Goal: Check status: Check status

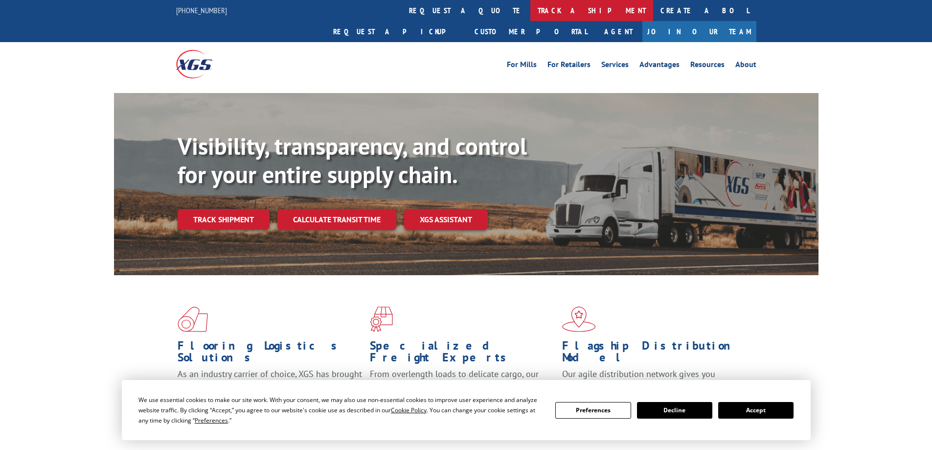
click at [531, 7] on link "track a shipment" at bounding box center [592, 10] width 123 height 21
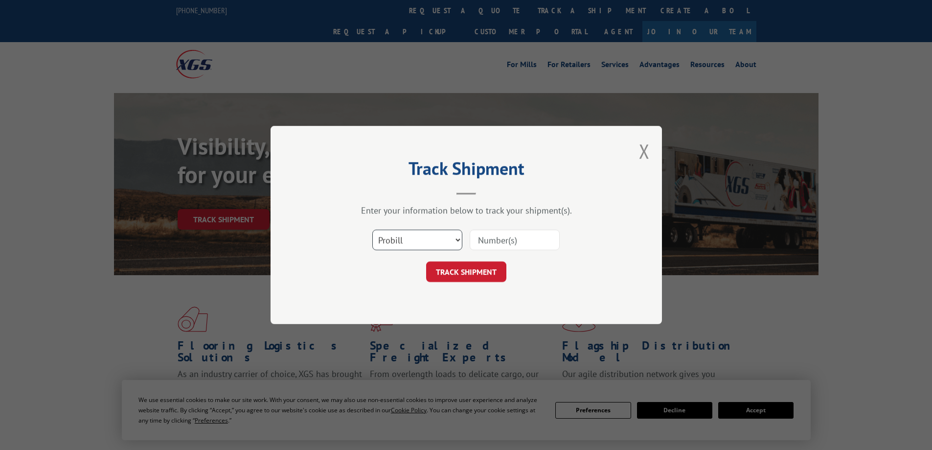
click at [458, 239] on select "Select category... Probill BOL PO" at bounding box center [417, 240] width 90 height 21
select select "po"
click at [372, 230] on select "Select category... Probill BOL PO" at bounding box center [417, 240] width 90 height 21
click at [485, 238] on input at bounding box center [515, 240] width 90 height 21
type input "06999693"
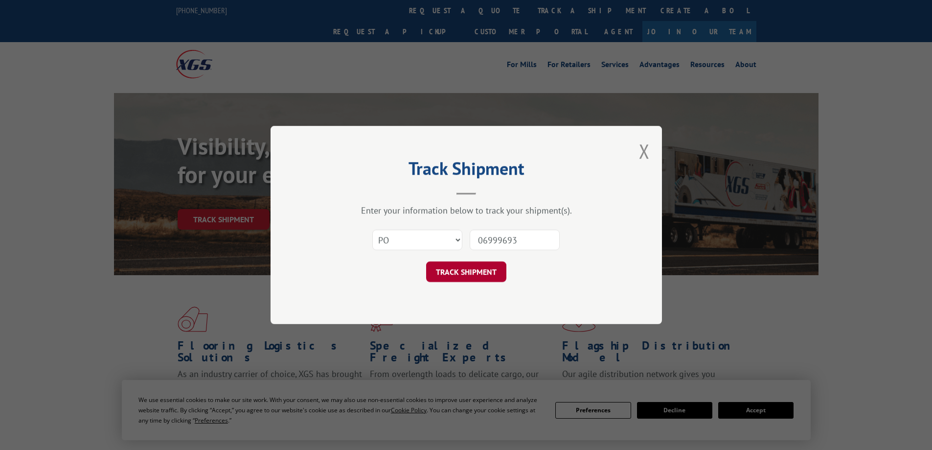
click at [463, 268] on button "TRACK SHIPMENT" at bounding box center [466, 271] width 80 height 21
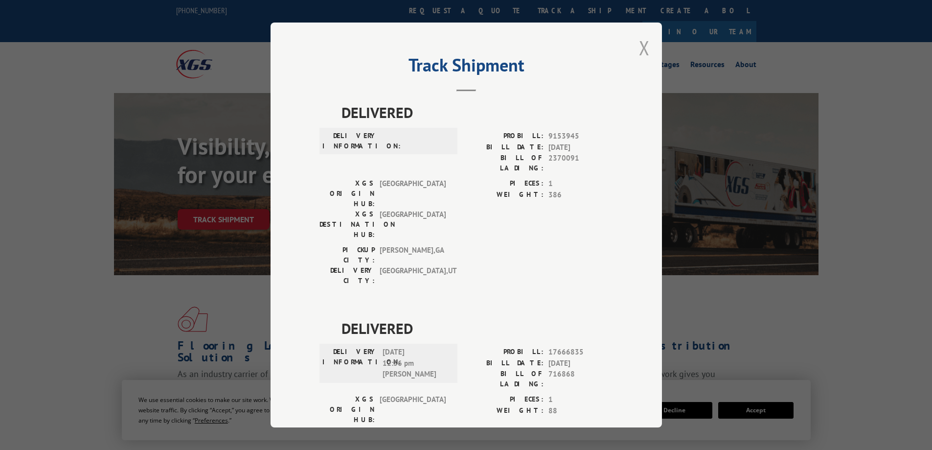
click at [641, 46] on button "Close modal" at bounding box center [644, 48] width 11 height 26
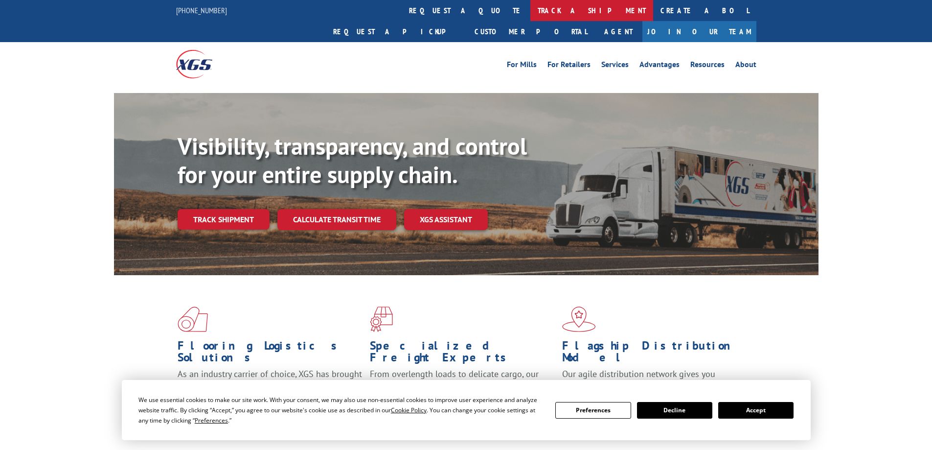
click at [531, 10] on link "track a shipment" at bounding box center [592, 10] width 123 height 21
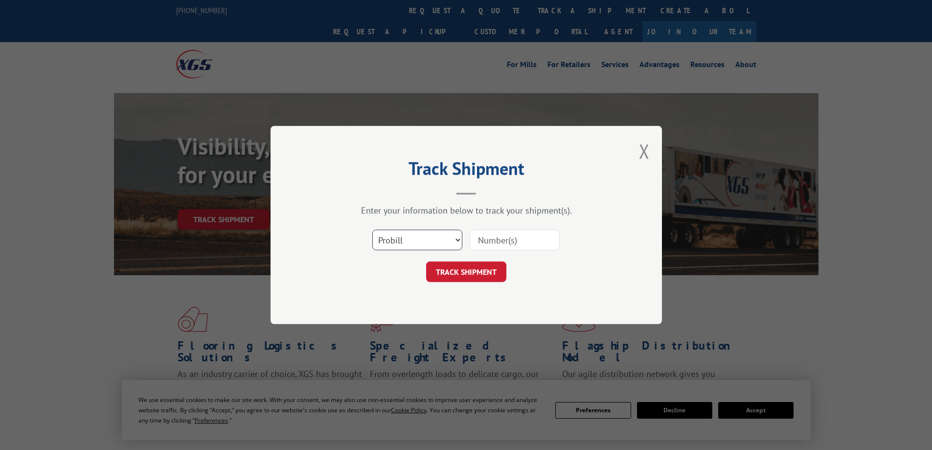
click at [456, 240] on select "Select category... Probill BOL PO" at bounding box center [417, 240] width 90 height 21
select select "po"
click at [372, 230] on select "Select category... Probill BOL PO" at bounding box center [417, 240] width 90 height 21
click at [536, 240] on input at bounding box center [515, 240] width 90 height 21
type input "07972157"
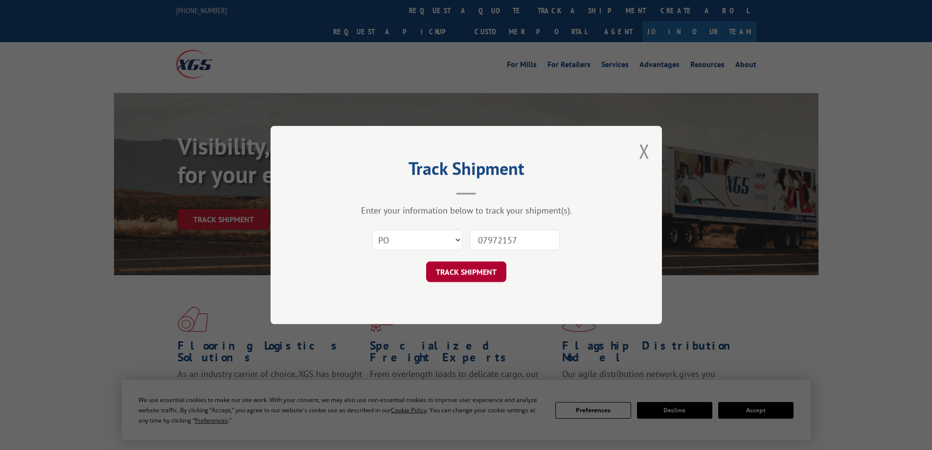
click at [456, 268] on button "TRACK SHIPMENT" at bounding box center [466, 271] width 80 height 21
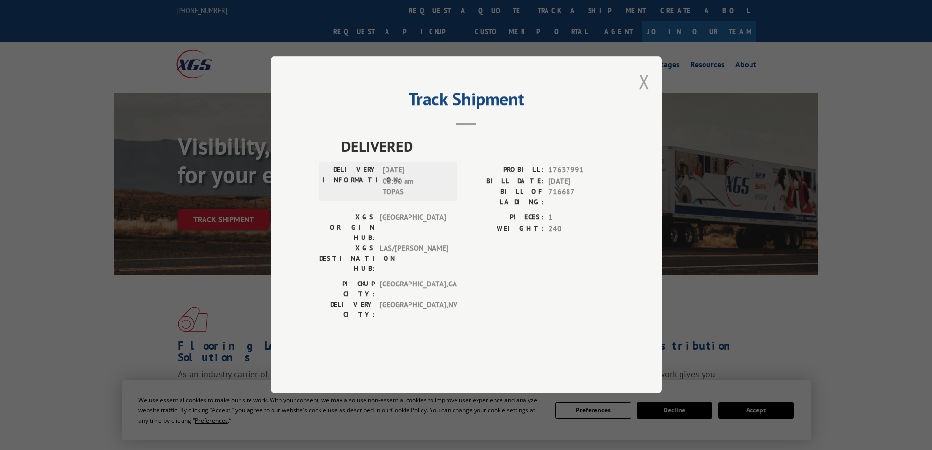
click at [644, 94] on button "Close modal" at bounding box center [644, 82] width 11 height 26
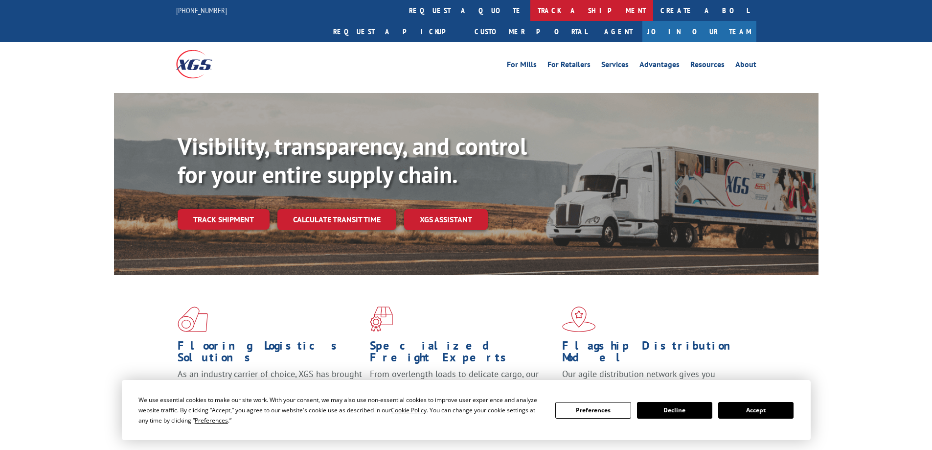
click at [531, 8] on link "track a shipment" at bounding box center [592, 10] width 123 height 21
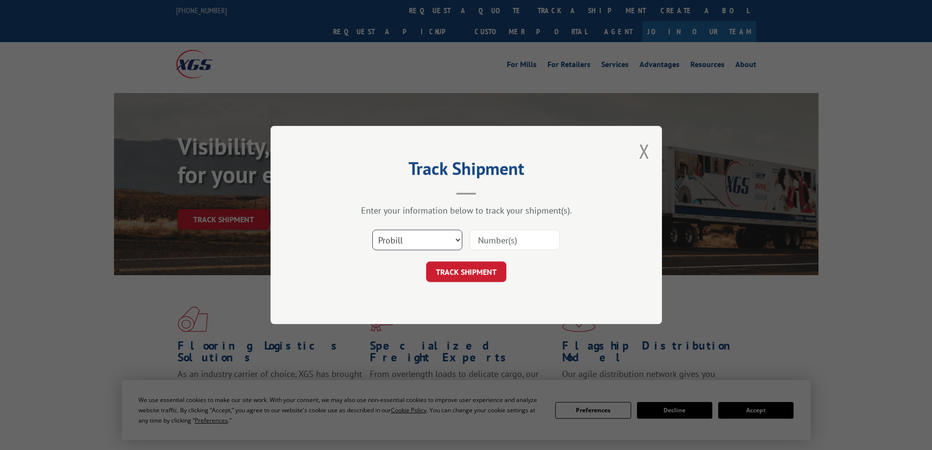
click at [435, 241] on select "Select category... Probill BOL PO" at bounding box center [417, 240] width 90 height 21
select select "po"
click at [372, 230] on select "Select category... Probill BOL PO" at bounding box center [417, 240] width 90 height 21
click at [513, 239] on input at bounding box center [515, 240] width 90 height 21
type input "12986132"
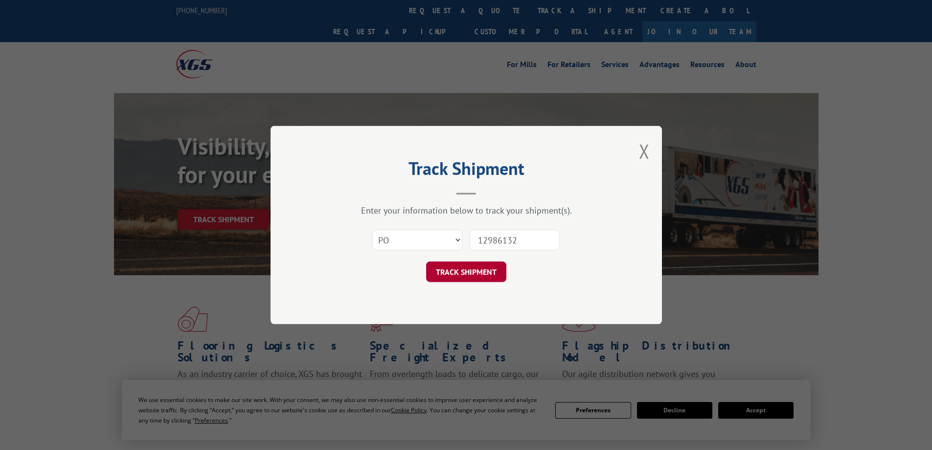
click at [476, 273] on button "TRACK SHIPMENT" at bounding box center [466, 271] width 80 height 21
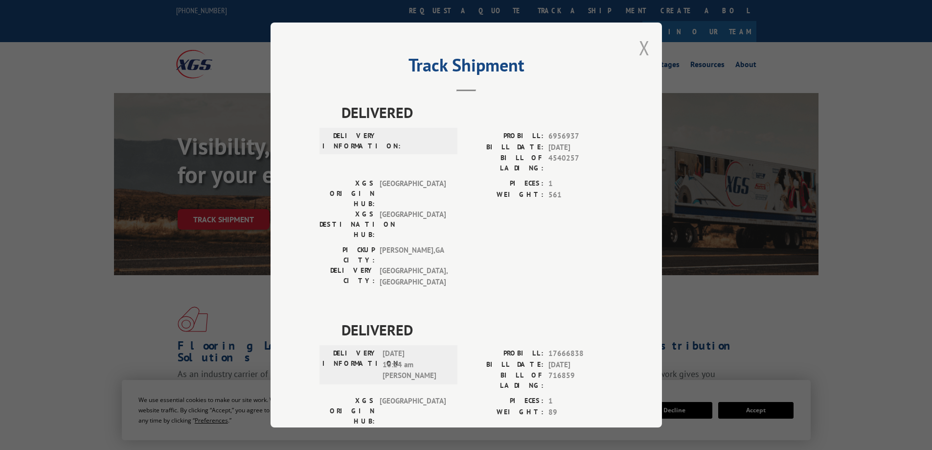
click at [642, 46] on button "Close modal" at bounding box center [644, 48] width 11 height 26
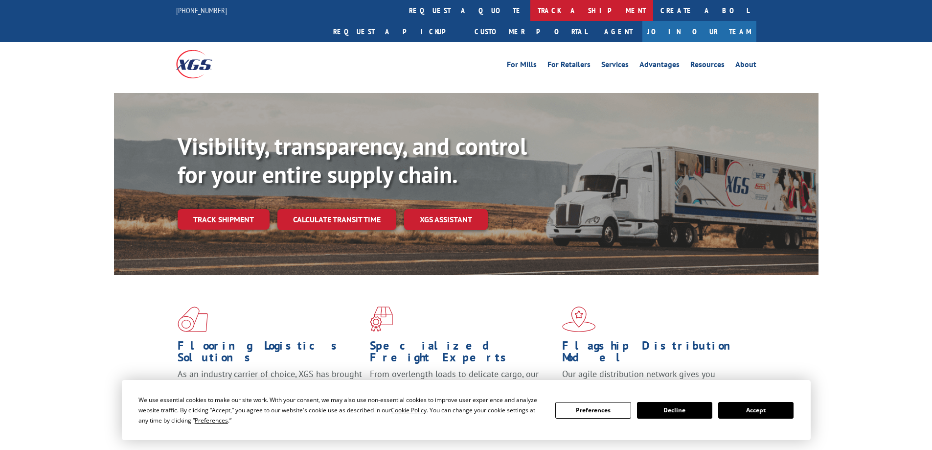
click at [531, 7] on link "track a shipment" at bounding box center [592, 10] width 123 height 21
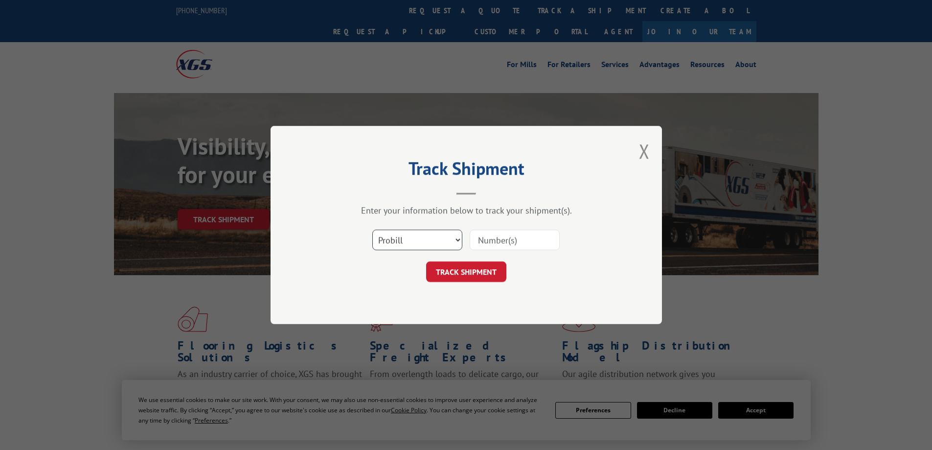
click at [459, 241] on select "Select category... Probill BOL PO" at bounding box center [417, 240] width 90 height 21
select select "po"
click at [372, 230] on select "Select category... Probill BOL PO" at bounding box center [417, 240] width 90 height 21
click at [529, 242] on input at bounding box center [515, 240] width 90 height 21
type input "13971023"
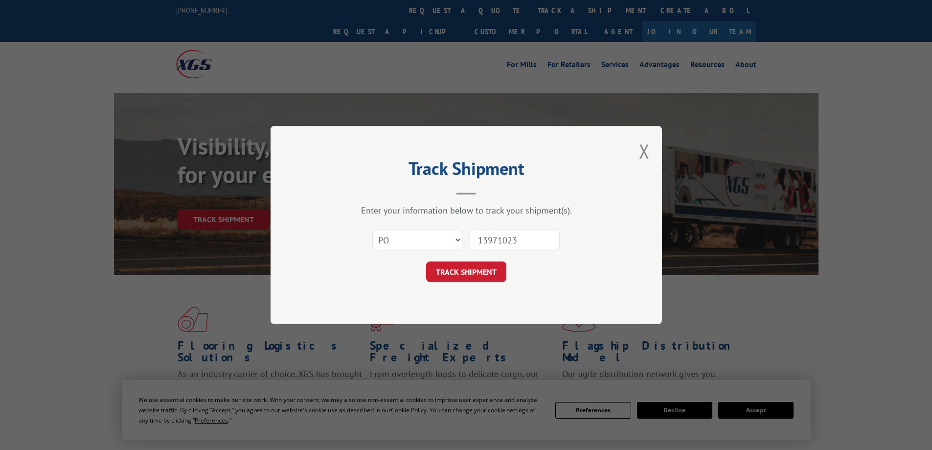
click button "TRACK SHIPMENT" at bounding box center [466, 271] width 80 height 21
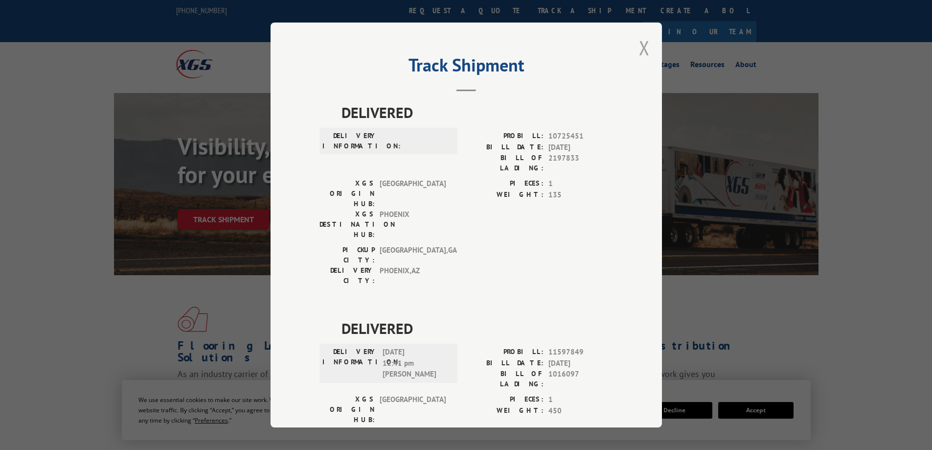
click at [643, 47] on button "Close modal" at bounding box center [644, 48] width 11 height 26
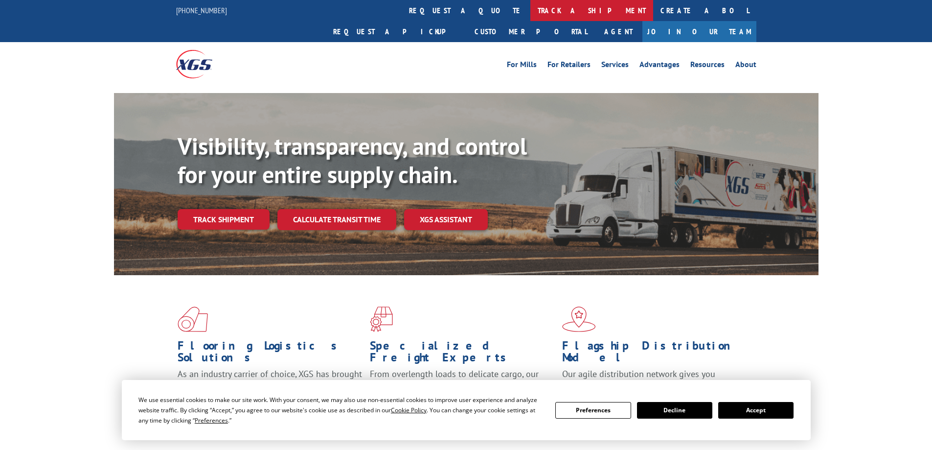
click at [531, 9] on link "track a shipment" at bounding box center [592, 10] width 123 height 21
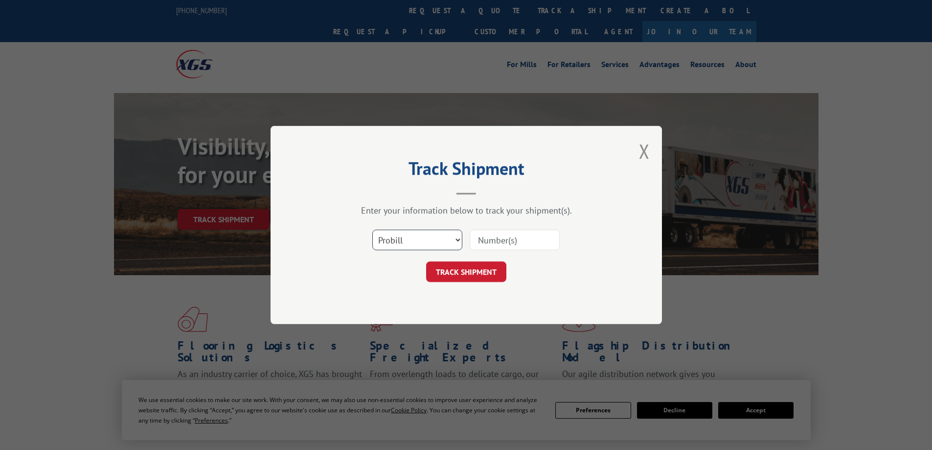
click at [436, 242] on select "Select category... Probill BOL PO" at bounding box center [417, 240] width 90 height 21
select select "po"
click at [372, 230] on select "Select category... Probill BOL PO" at bounding box center [417, 240] width 90 height 21
click at [530, 241] on input at bounding box center [515, 240] width 90 height 21
type input "16996947"
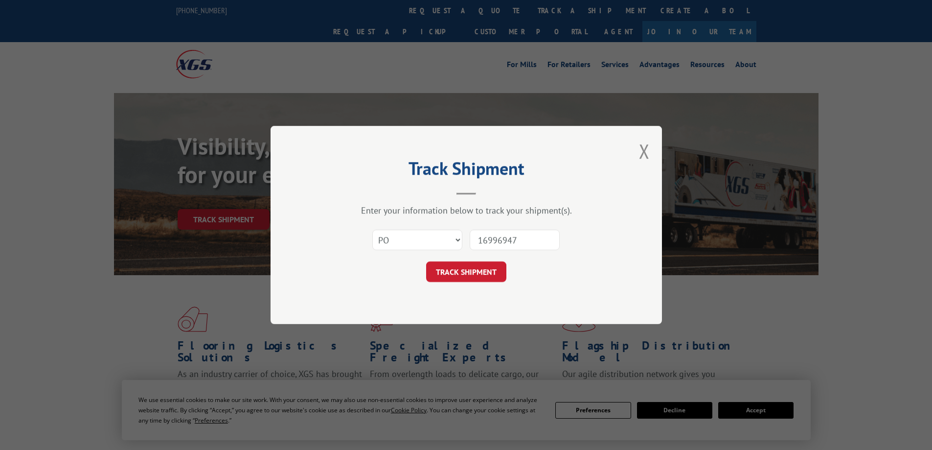
click button "TRACK SHIPMENT" at bounding box center [466, 271] width 80 height 21
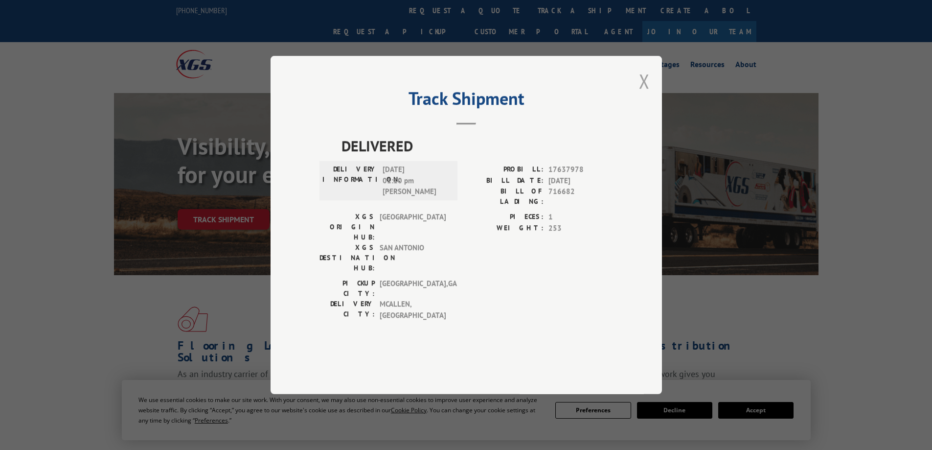
click at [643, 94] on button "Close modal" at bounding box center [644, 81] width 11 height 26
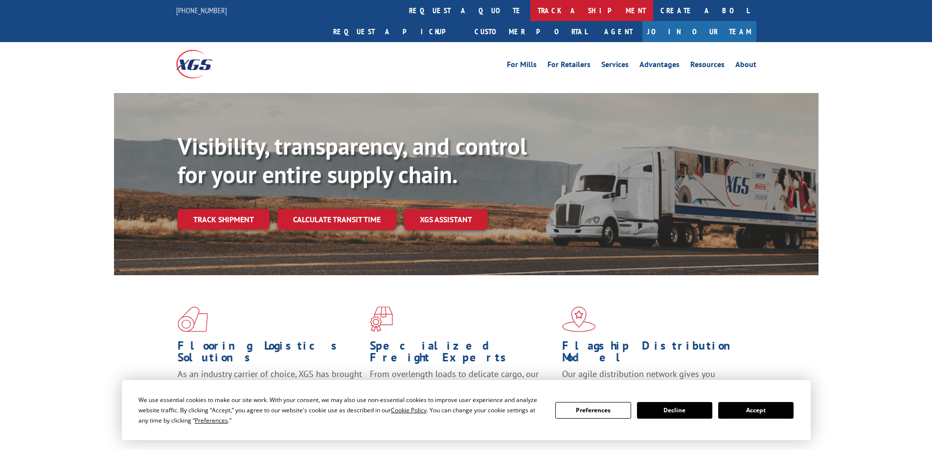
click at [531, 6] on link "track a shipment" at bounding box center [592, 10] width 123 height 21
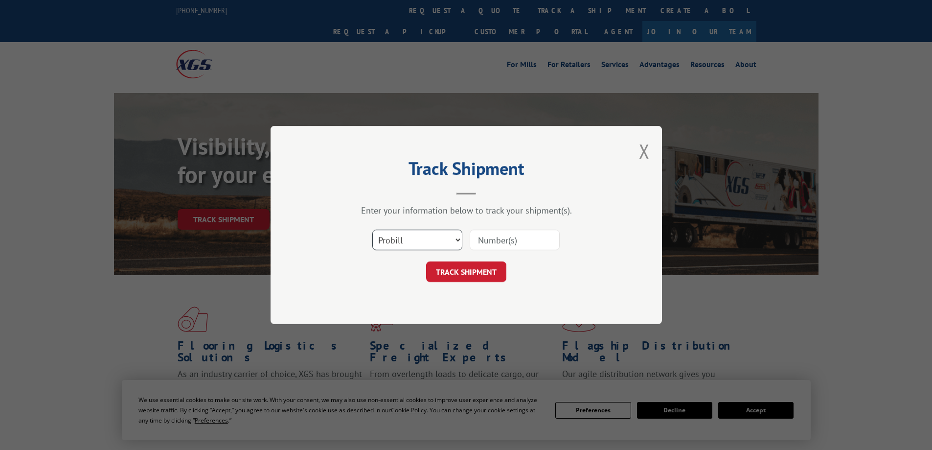
click at [442, 236] on select "Select category... Probill BOL PO" at bounding box center [417, 240] width 90 height 21
select select "po"
click at [372, 230] on select "Select category... Probill BOL PO" at bounding box center [417, 240] width 90 height 21
click at [523, 241] on input at bounding box center [515, 240] width 90 height 21
type input "18999693"
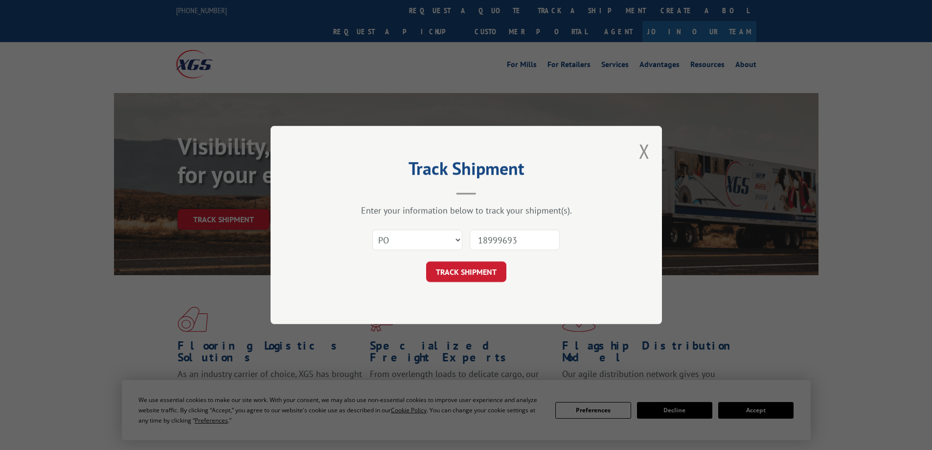
click button "TRACK SHIPMENT" at bounding box center [466, 271] width 80 height 21
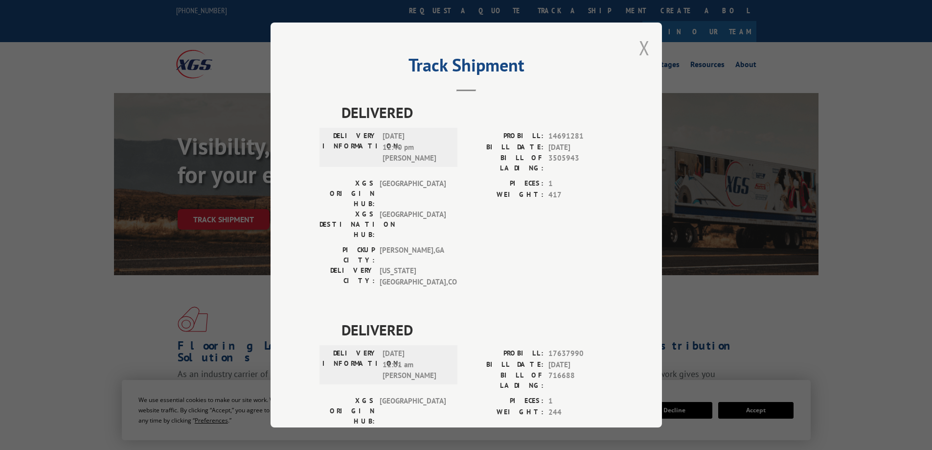
click at [642, 44] on button "Close modal" at bounding box center [644, 48] width 11 height 26
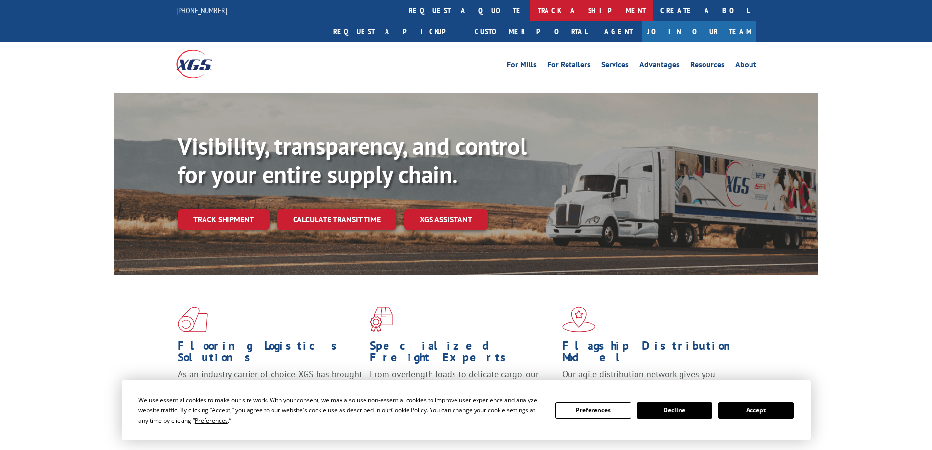
click at [531, 6] on link "track a shipment" at bounding box center [592, 10] width 123 height 21
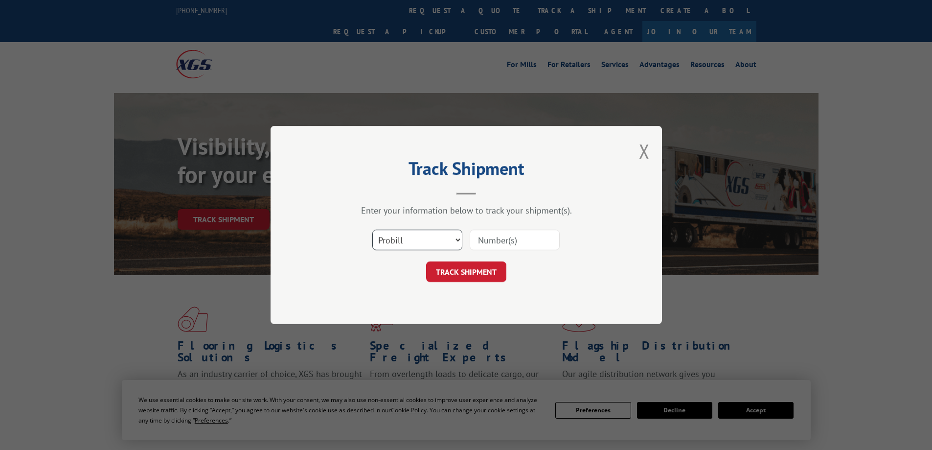
click at [410, 241] on select "Select category... Probill BOL PO" at bounding box center [417, 240] width 90 height 21
select select "po"
click at [372, 230] on select "Select category... Probill BOL PO" at bounding box center [417, 240] width 90 height 21
click at [538, 237] on input at bounding box center [515, 240] width 90 height 21
type input "19986132"
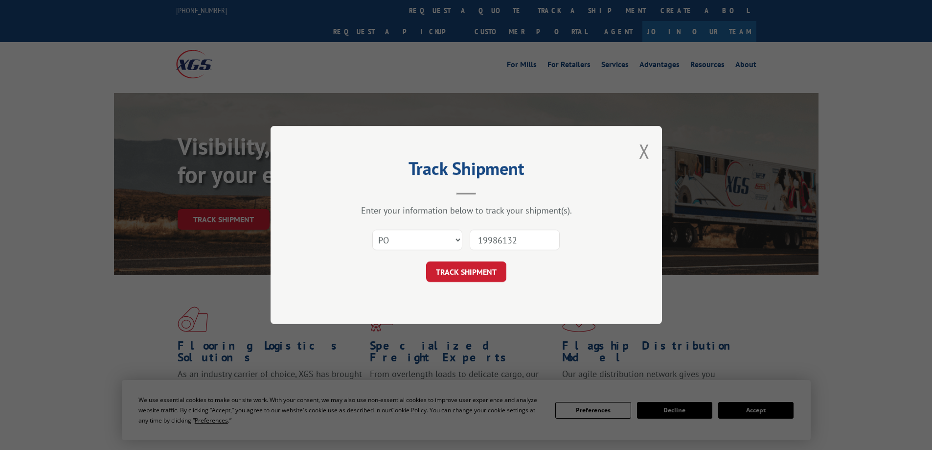
click button "TRACK SHIPMENT" at bounding box center [466, 271] width 80 height 21
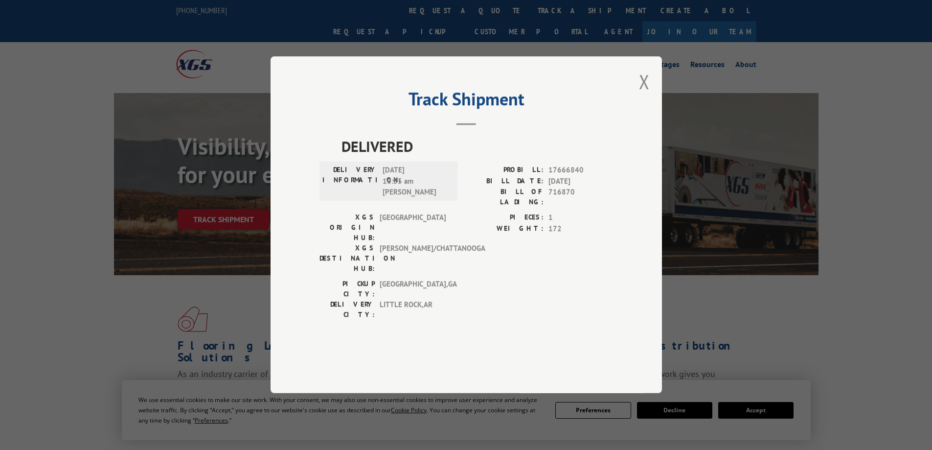
click at [638, 108] on div "Track Shipment DELIVERED DELIVERY INFORMATION: [DATE] 10:55 am [PERSON_NAME]: 1…" at bounding box center [467, 224] width 392 height 337
click at [645, 94] on button "Close modal" at bounding box center [644, 82] width 11 height 26
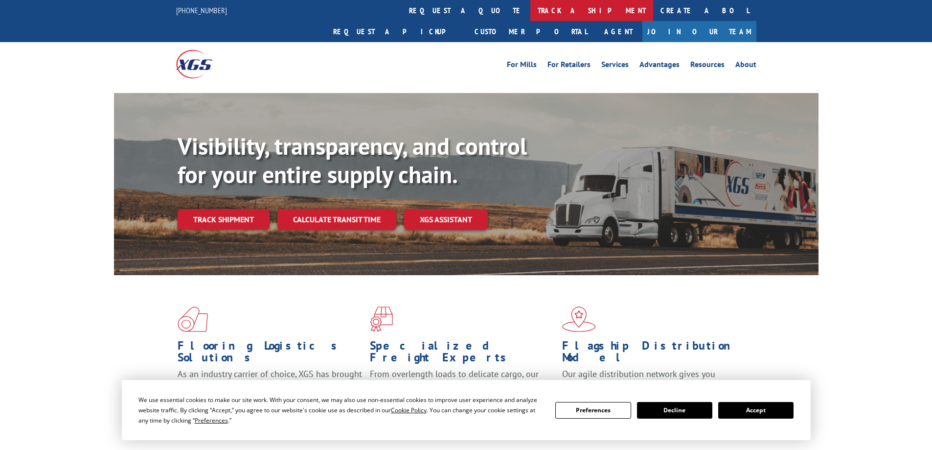
click at [531, 11] on link "track a shipment" at bounding box center [592, 10] width 123 height 21
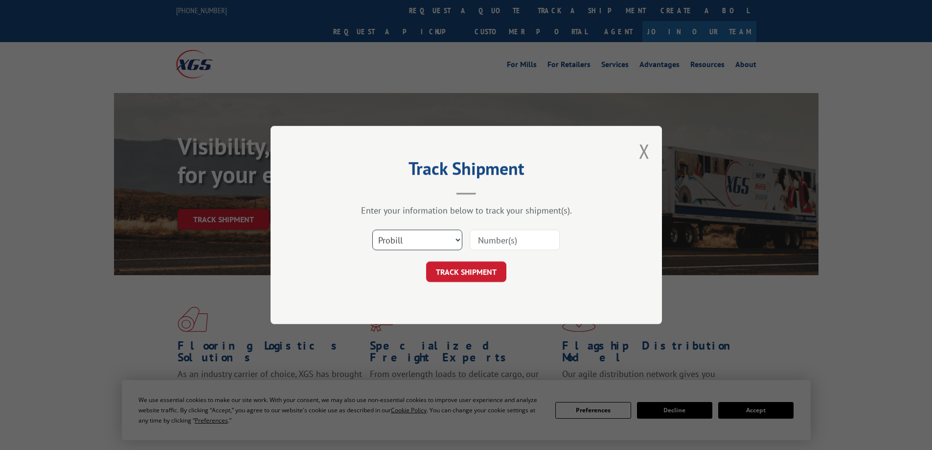
click at [459, 239] on select "Select category... Probill BOL PO" at bounding box center [417, 240] width 90 height 21
select select "po"
click at [372, 230] on select "Select category... Probill BOL PO" at bounding box center [417, 240] width 90 height 21
click at [497, 240] on input at bounding box center [515, 240] width 90 height 21
type input "28996947"
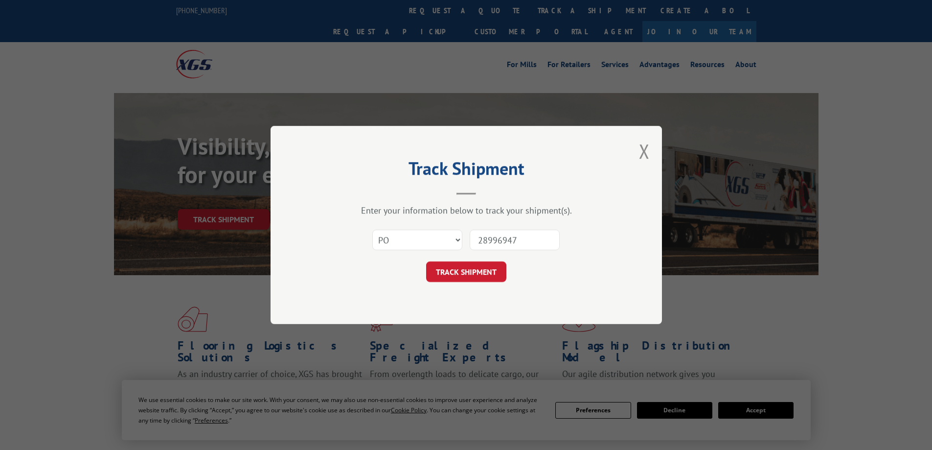
click button "TRACK SHIPMENT" at bounding box center [466, 271] width 80 height 21
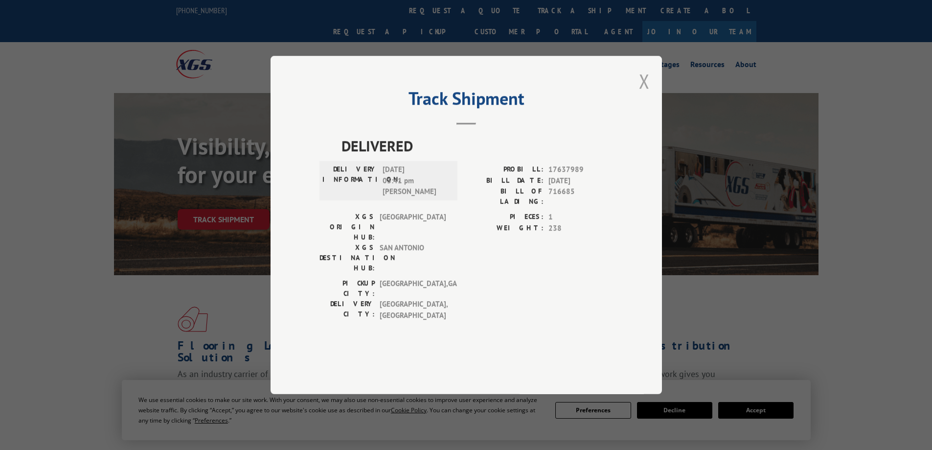
click at [642, 94] on button "Close modal" at bounding box center [644, 81] width 11 height 26
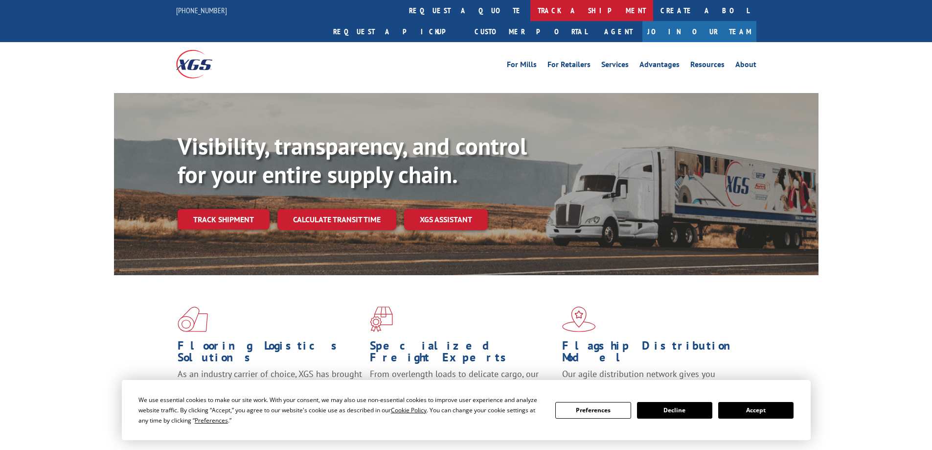
click at [531, 12] on link "track a shipment" at bounding box center [592, 10] width 123 height 21
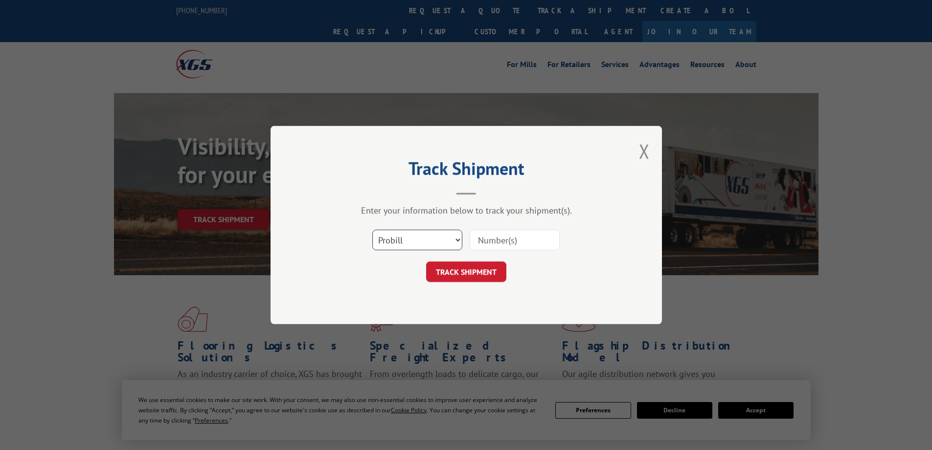
click at [458, 240] on select "Select category... Probill BOL PO" at bounding box center [417, 240] width 90 height 21
select select "po"
click at [372, 230] on select "Select category... Probill BOL PO" at bounding box center [417, 240] width 90 height 21
click at [506, 240] on input at bounding box center [515, 240] width 90 height 21
type input "29999028"
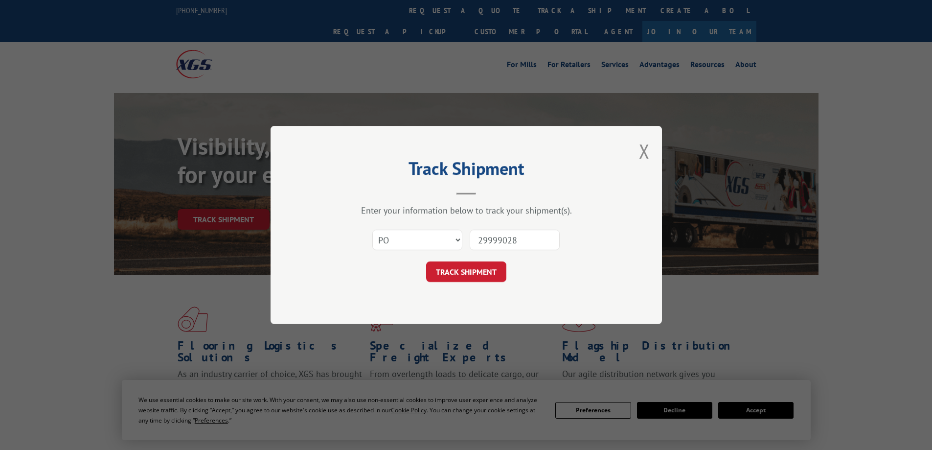
click button "TRACK SHIPMENT" at bounding box center [466, 271] width 80 height 21
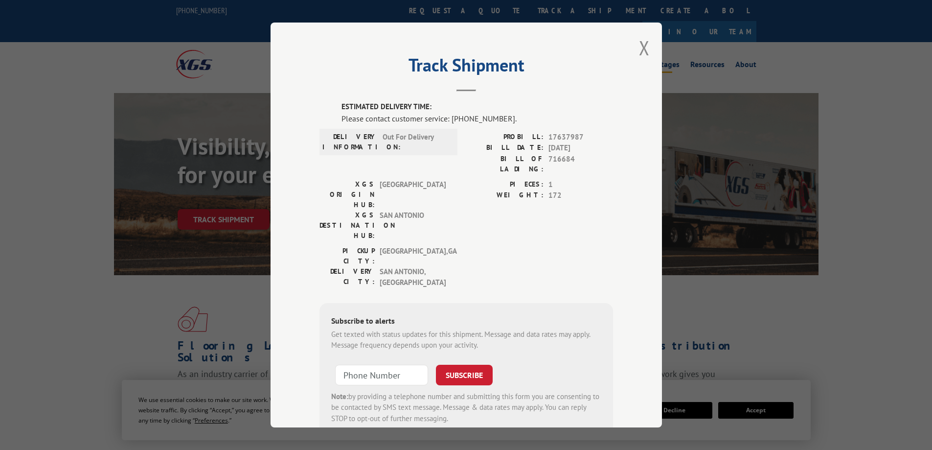
click at [640, 48] on button "Close modal" at bounding box center [644, 48] width 11 height 26
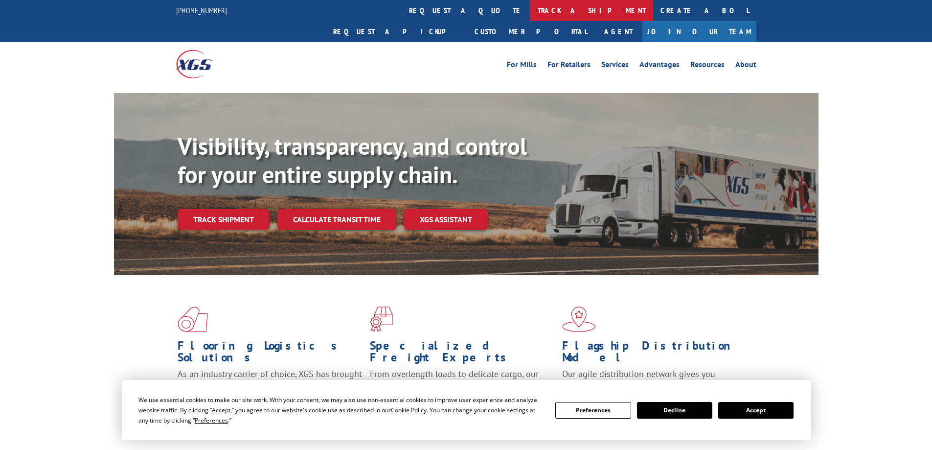
click at [531, 8] on link "track a shipment" at bounding box center [592, 10] width 123 height 21
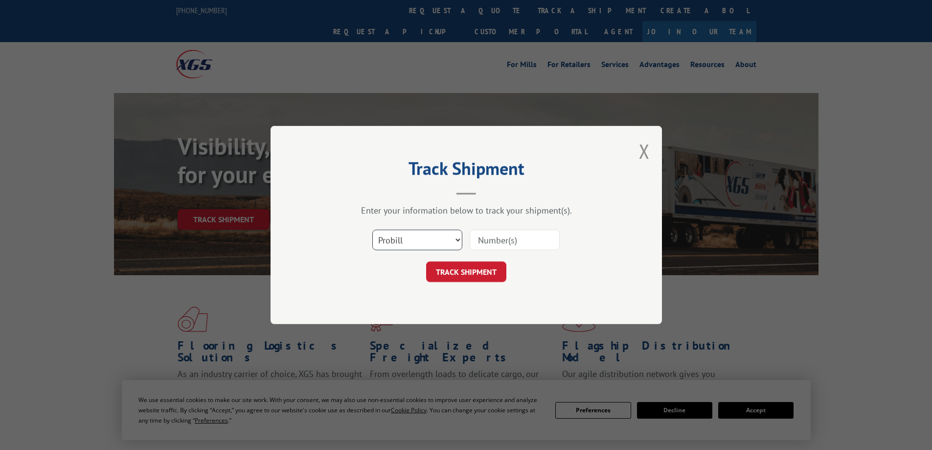
click at [431, 238] on select "Select category... Probill BOL PO" at bounding box center [417, 240] width 90 height 21
select select "po"
click at [372, 230] on select "Select category... Probill BOL PO" at bounding box center [417, 240] width 90 height 21
click at [517, 239] on input at bounding box center [515, 240] width 90 height 21
type input "37980428"
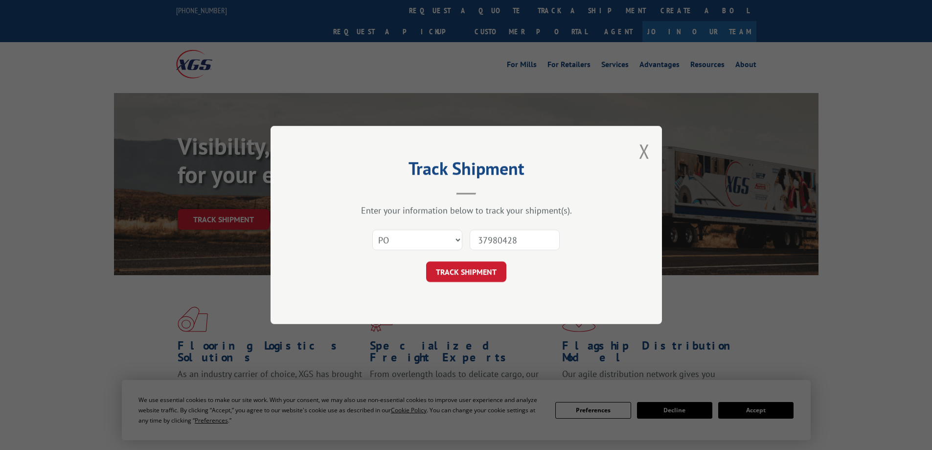
click button "TRACK SHIPMENT" at bounding box center [466, 271] width 80 height 21
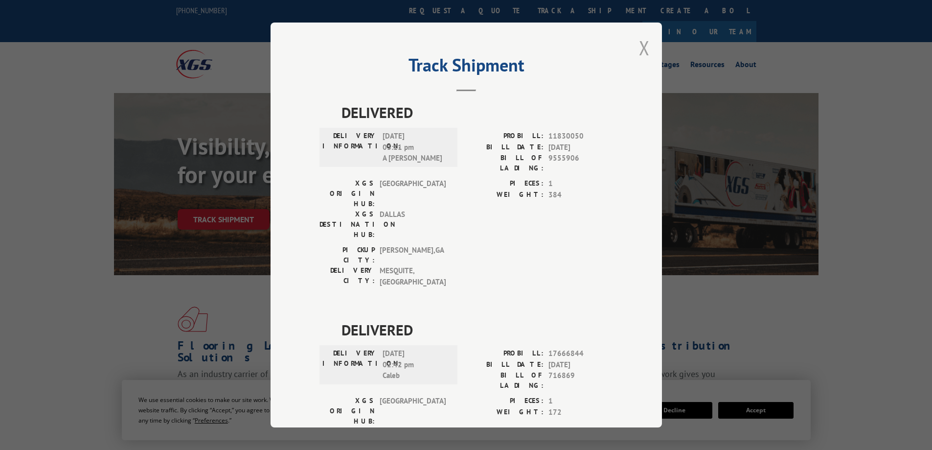
click at [642, 44] on button "Close modal" at bounding box center [644, 48] width 11 height 26
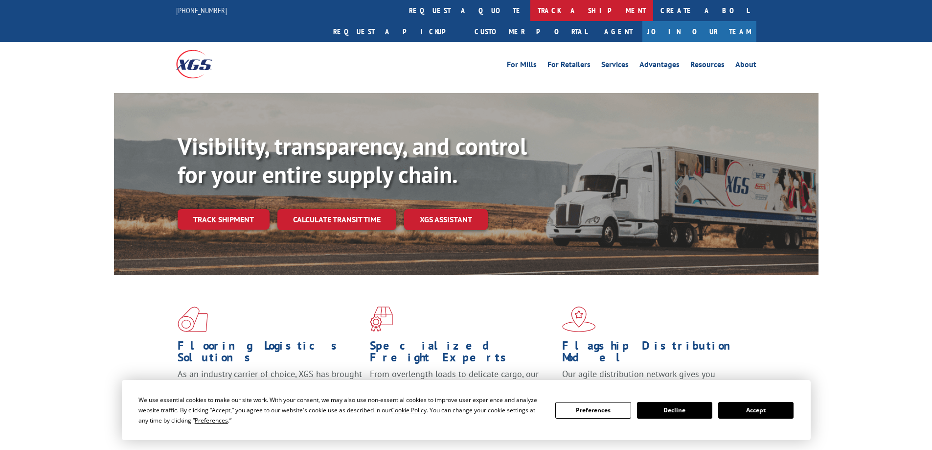
click at [531, 8] on link "track a shipment" at bounding box center [592, 10] width 123 height 21
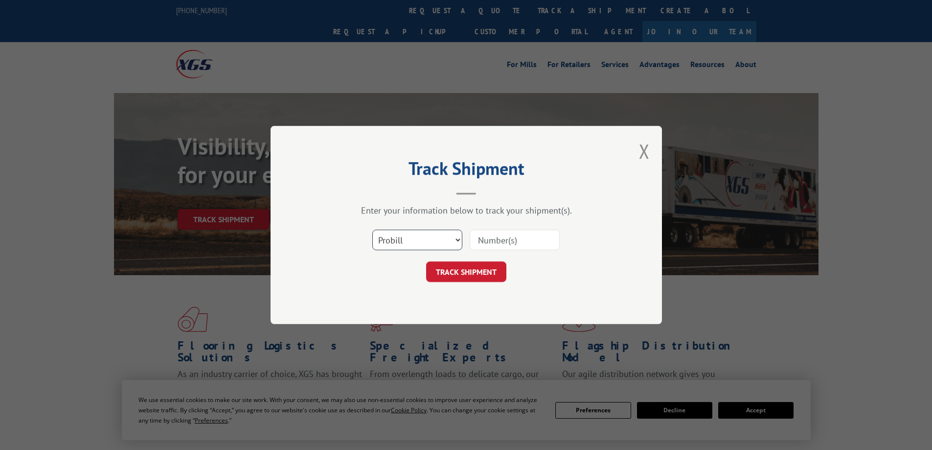
click at [417, 237] on select "Select category... Probill BOL PO" at bounding box center [417, 240] width 90 height 21
select select "po"
click at [372, 230] on select "Select category... Probill BOL PO" at bounding box center [417, 240] width 90 height 21
click at [531, 234] on input at bounding box center [515, 240] width 90 height 21
type input "40989903"
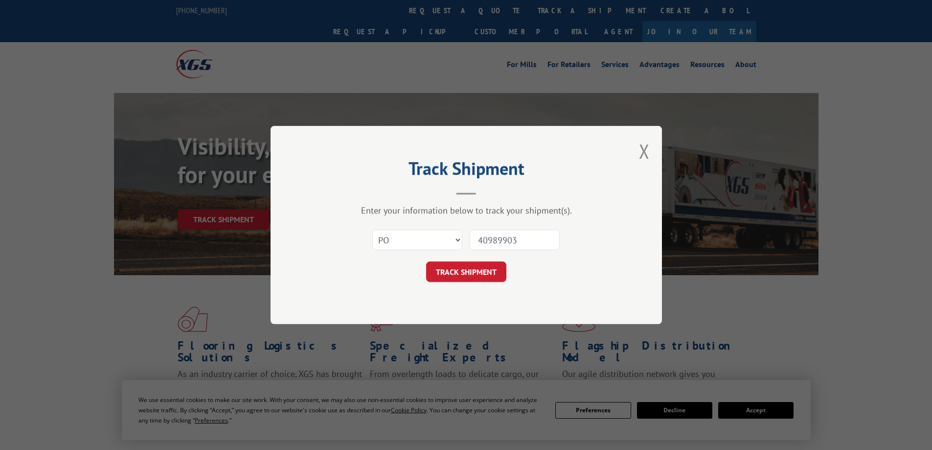
click button "TRACK SHIPMENT" at bounding box center [466, 271] width 80 height 21
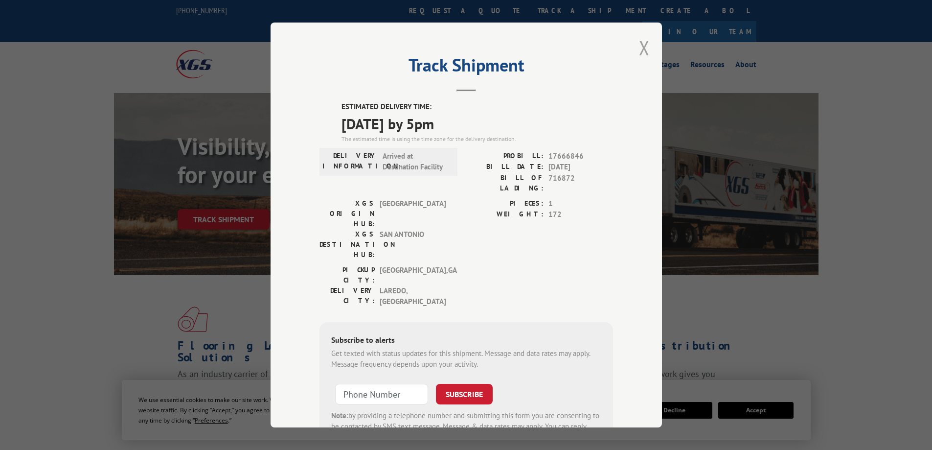
click at [639, 46] on button "Close modal" at bounding box center [644, 48] width 11 height 26
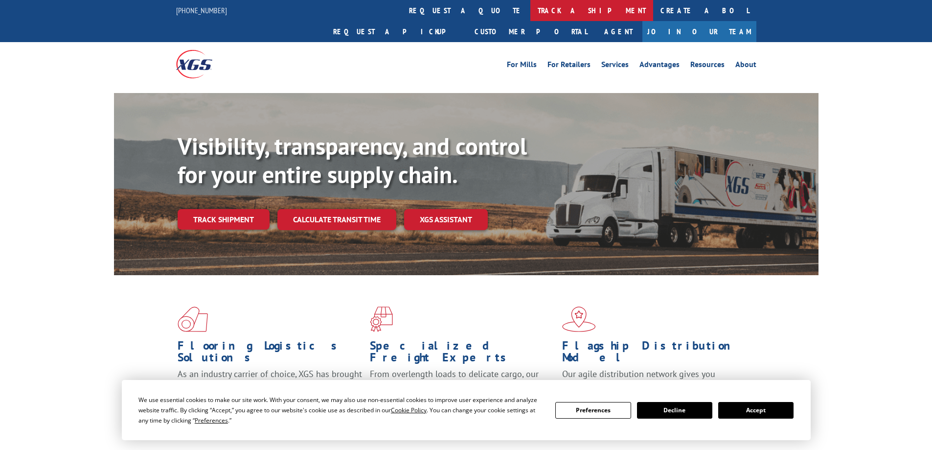
click at [531, 15] on link "track a shipment" at bounding box center [592, 10] width 123 height 21
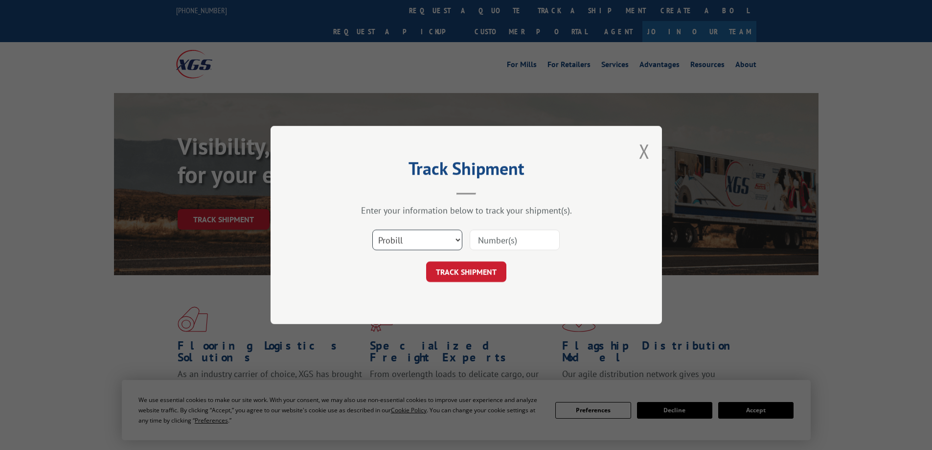
click at [419, 238] on select "Select category... Probill BOL PO" at bounding box center [417, 240] width 90 height 21
select select "po"
click at [372, 230] on select "Select category... Probill BOL PO" at bounding box center [417, 240] width 90 height 21
click at [530, 240] on input at bounding box center [515, 240] width 90 height 21
type input "64996406"
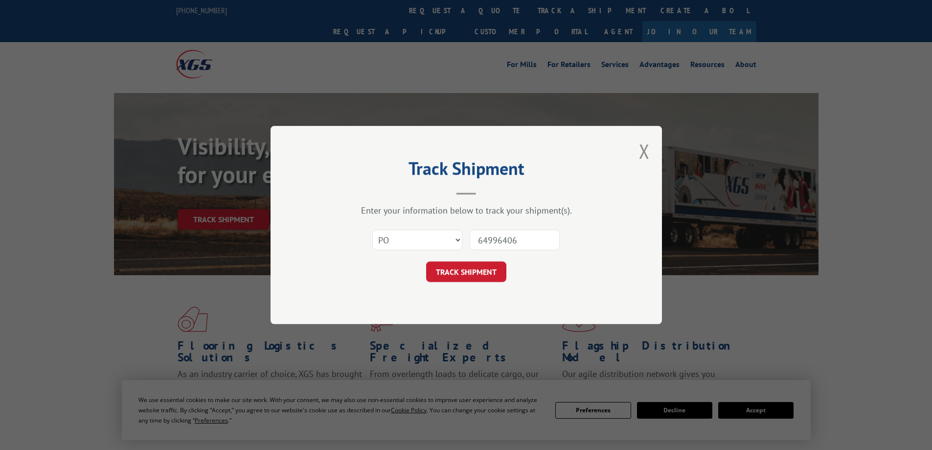
click button "TRACK SHIPMENT" at bounding box center [466, 271] width 80 height 21
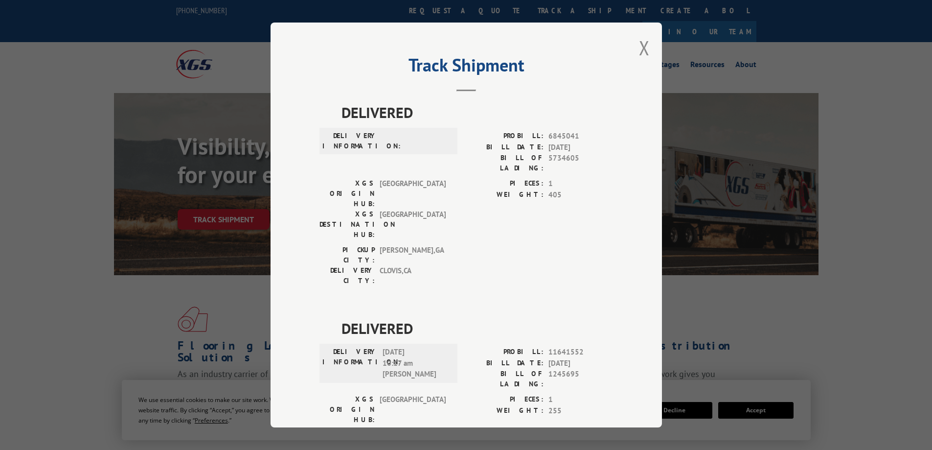
click at [632, 47] on div "Track Shipment DELIVERED DELIVERY INFORMATION: PROBILL: 6845041 BILL DATE: [DAT…" at bounding box center [467, 225] width 392 height 405
click at [641, 47] on button "Close modal" at bounding box center [644, 48] width 11 height 26
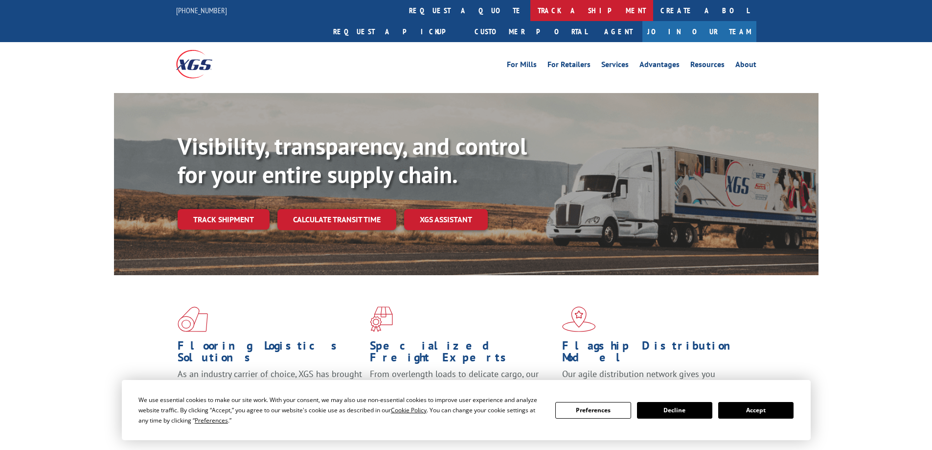
click at [531, 10] on link "track a shipment" at bounding box center [592, 10] width 123 height 21
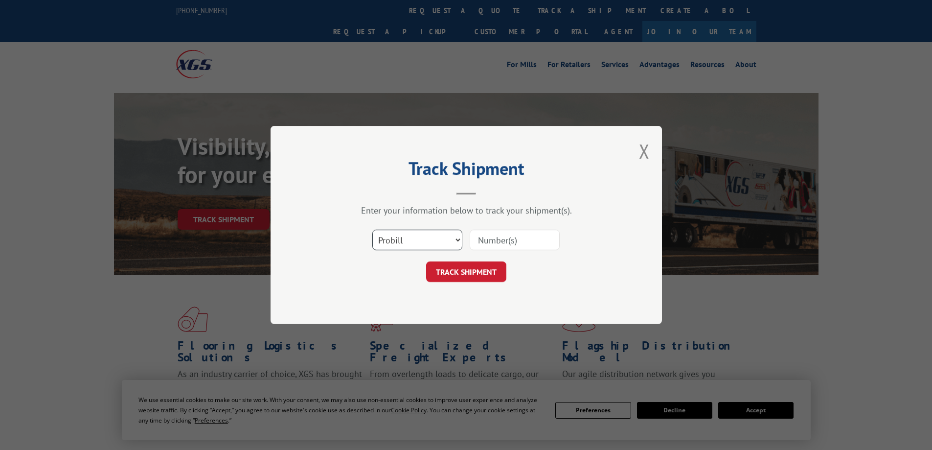
click at [459, 238] on select "Select category... Probill BOL PO" at bounding box center [417, 240] width 90 height 21
select select "po"
click at [372, 230] on select "Select category... Probill BOL PO" at bounding box center [417, 240] width 90 height 21
click at [524, 237] on input at bounding box center [515, 240] width 90 height 21
type input "76993760"
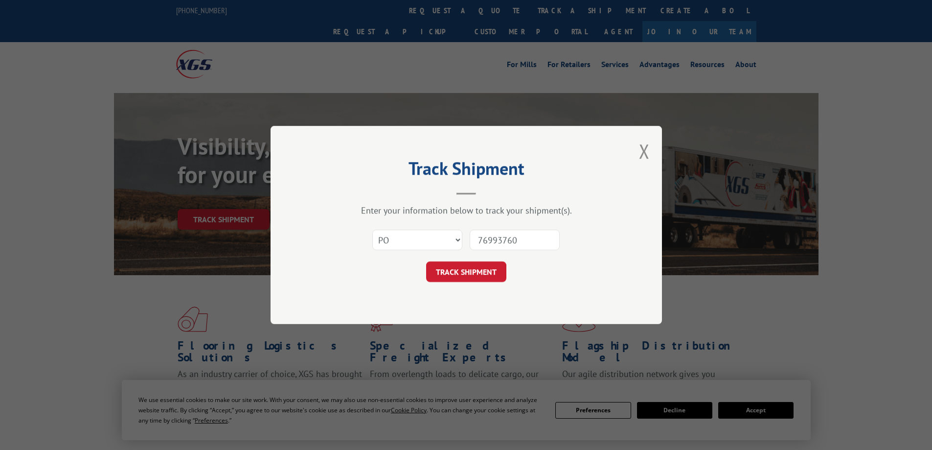
click button "TRACK SHIPMENT" at bounding box center [466, 271] width 80 height 21
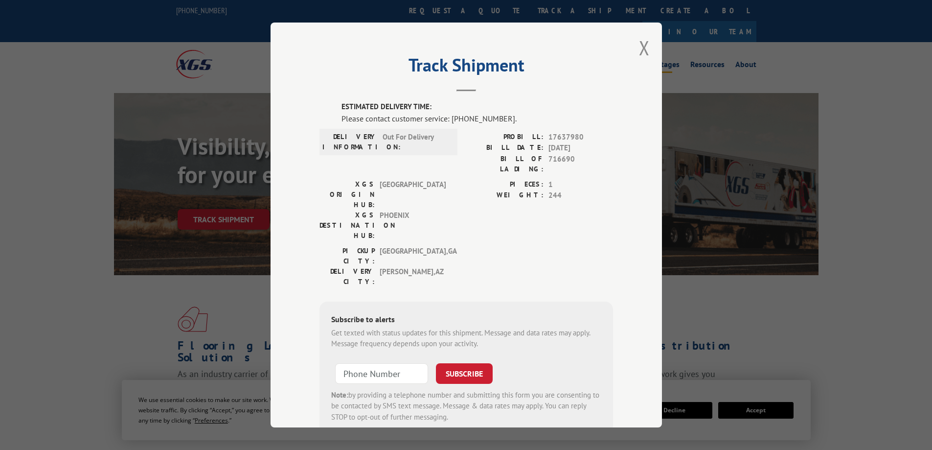
click at [639, 46] on button "Close modal" at bounding box center [644, 48] width 11 height 26
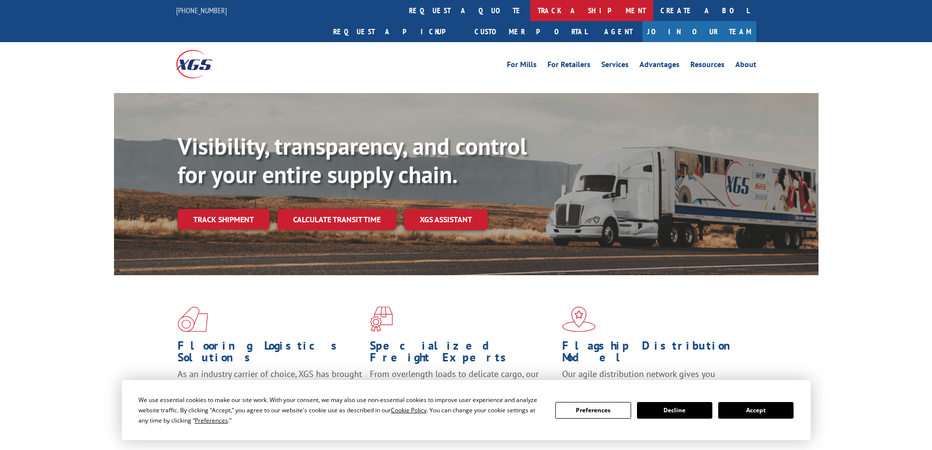
click at [531, 9] on link "track a shipment" at bounding box center [592, 10] width 123 height 21
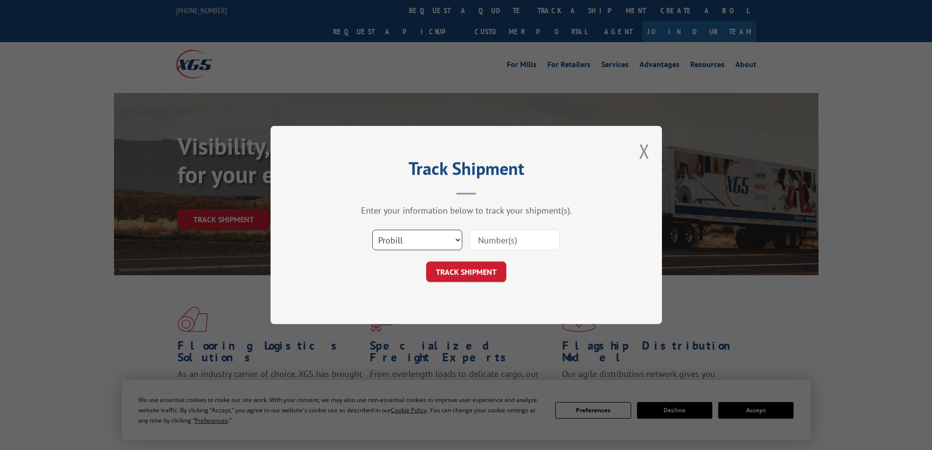
click at [462, 240] on select "Select category... Probill BOL PO" at bounding box center [417, 240] width 90 height 21
select select "po"
click at [372, 230] on select "Select category... Probill BOL PO" at bounding box center [417, 240] width 90 height 21
click at [510, 241] on input at bounding box center [515, 240] width 90 height 21
type input "88999028"
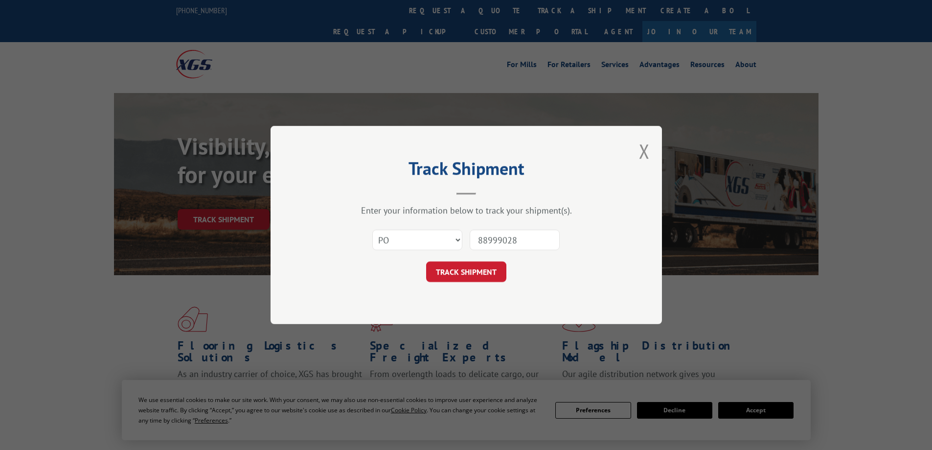
click button "TRACK SHIPMENT" at bounding box center [466, 271] width 80 height 21
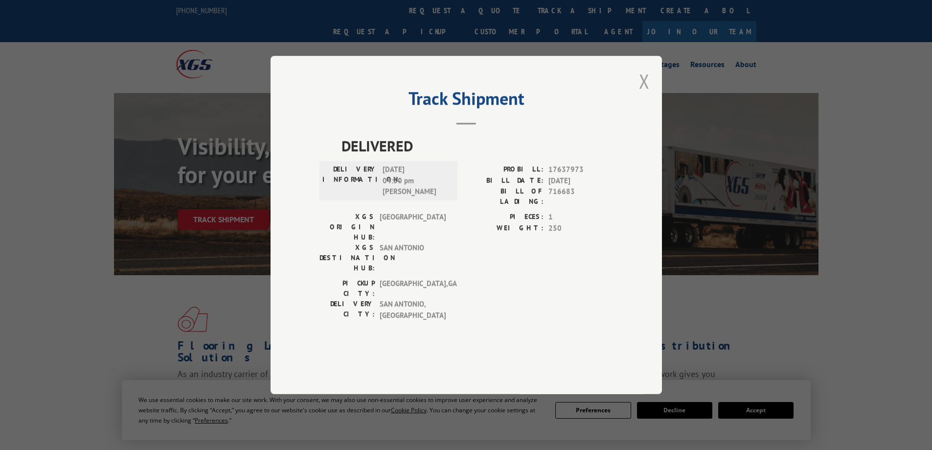
click at [646, 94] on button "Close modal" at bounding box center [644, 81] width 11 height 26
